Goal: Information Seeking & Learning: Learn about a topic

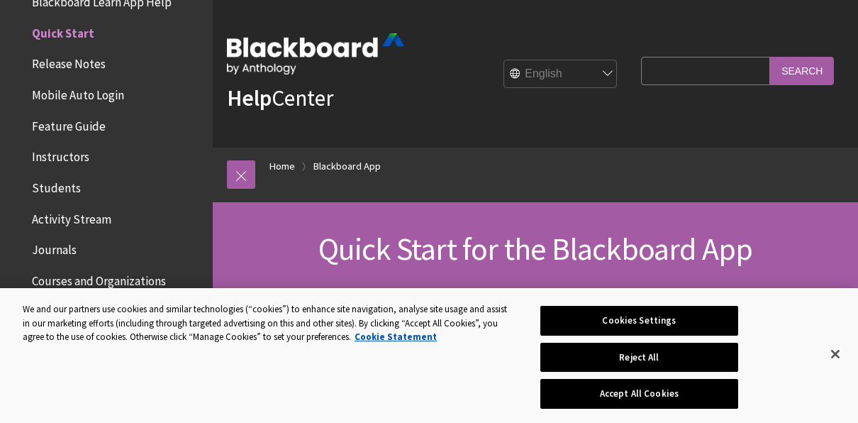
click at [126, 71] on span "Release Notes" at bounding box center [110, 65] width 189 height 24
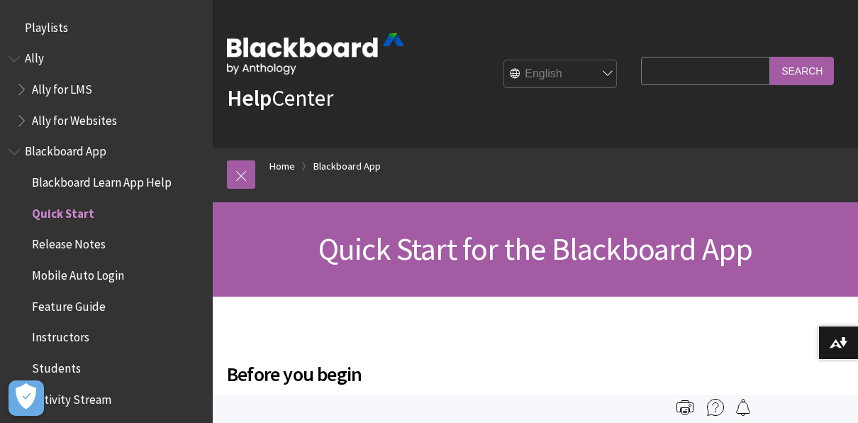
scroll to position [180, 0]
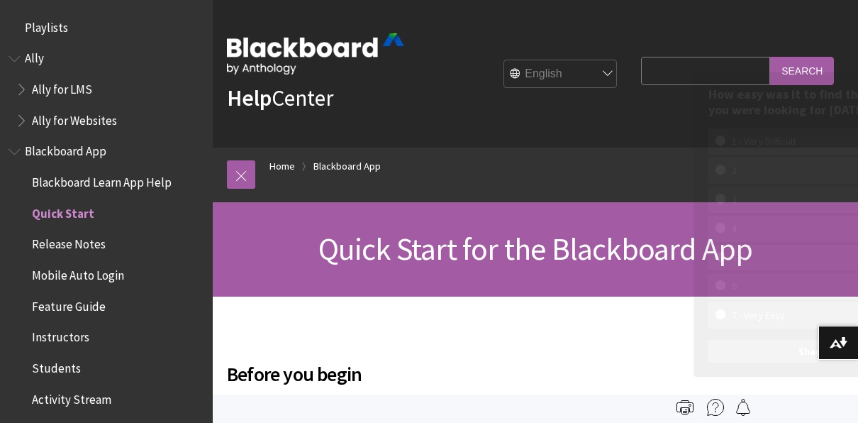
scroll to position [180, 0]
